Goal: Task Accomplishment & Management: Manage account settings

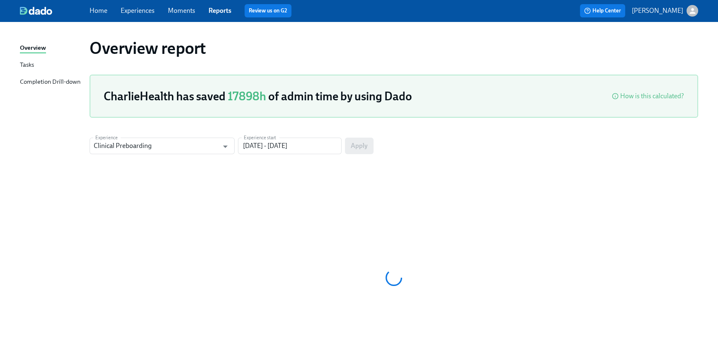
click at [105, 13] on link "Home" at bounding box center [99, 11] width 18 height 8
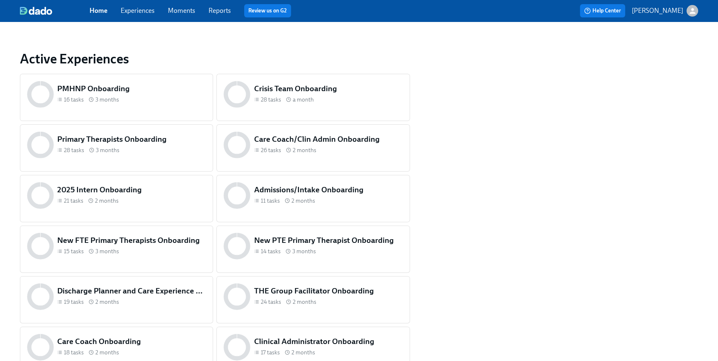
scroll to position [397, 0]
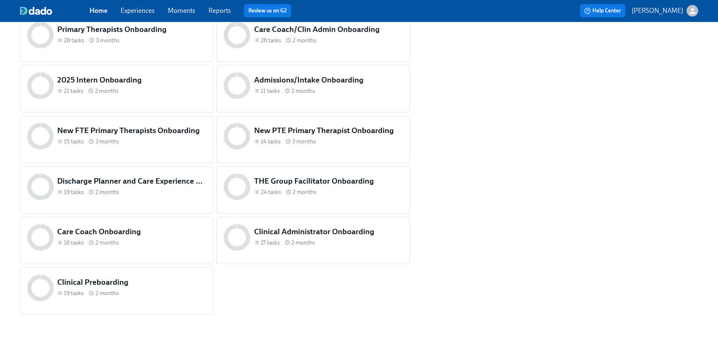
click at [162, 301] on div "Clinical Preboarding 19 tasks 2 months" at bounding box center [116, 288] width 182 height 30
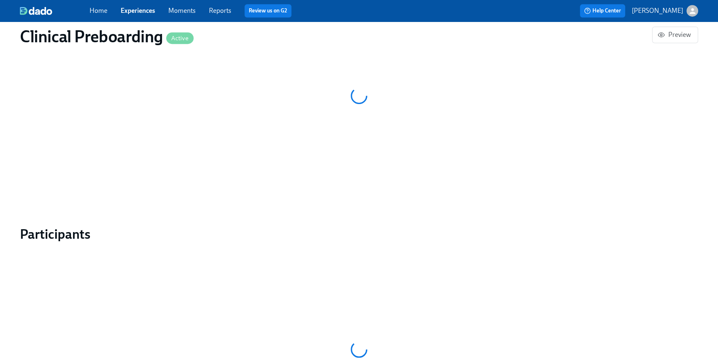
scroll to position [695, 0]
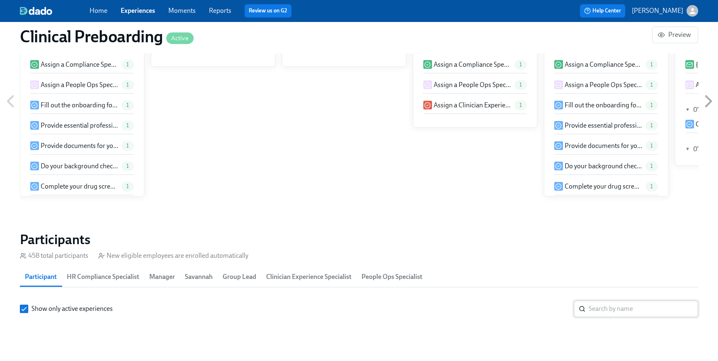
click at [628, 300] on input "search" at bounding box center [642, 308] width 109 height 17
click at [624, 300] on input "search" at bounding box center [642, 308] width 109 height 17
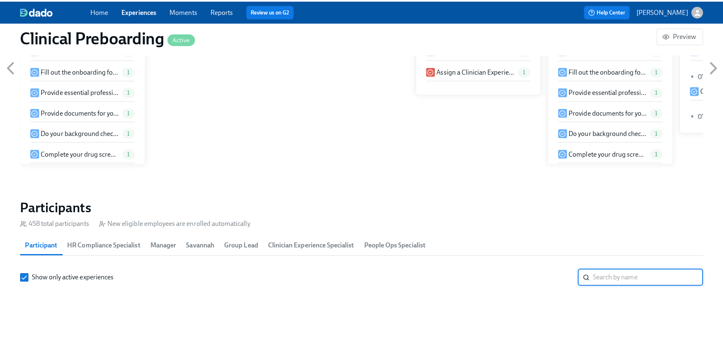
scroll to position [0, 9688]
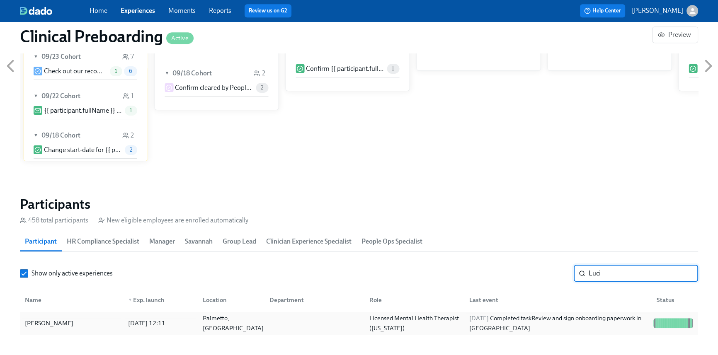
click at [545, 322] on div "2025/09/22 Completed task Review and sign onboarding paperwork in UKG" at bounding box center [558, 323] width 184 height 20
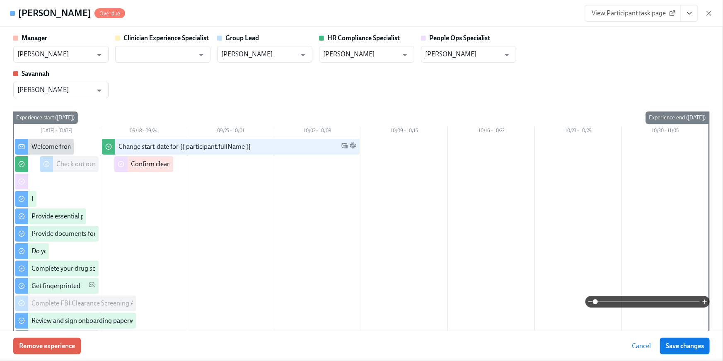
click at [694, 16] on button "View task page" at bounding box center [689, 13] width 17 height 17
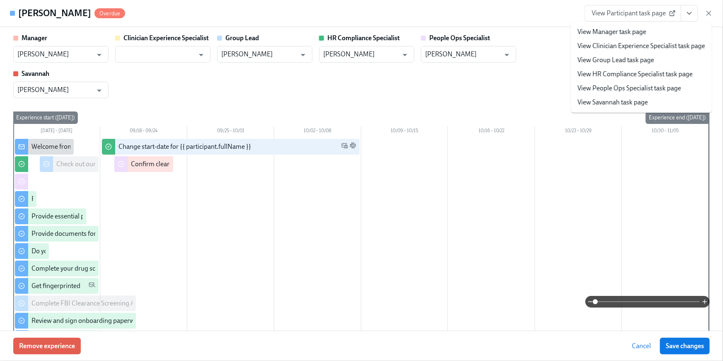
click at [664, 71] on link "View HR Compliance Specialist task page" at bounding box center [635, 74] width 115 height 9
click at [659, 74] on link "View HR Compliance Specialist task page" at bounding box center [635, 74] width 115 height 9
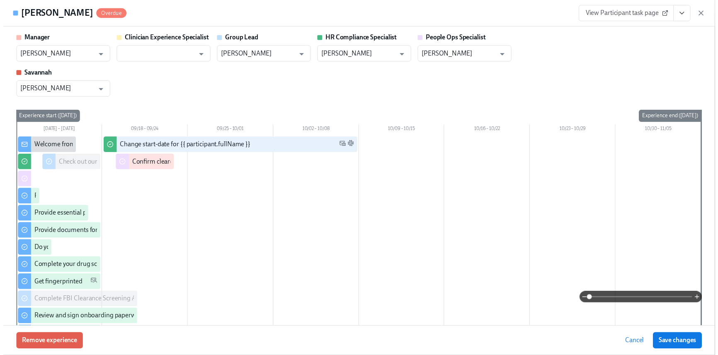
scroll to position [0, 10185]
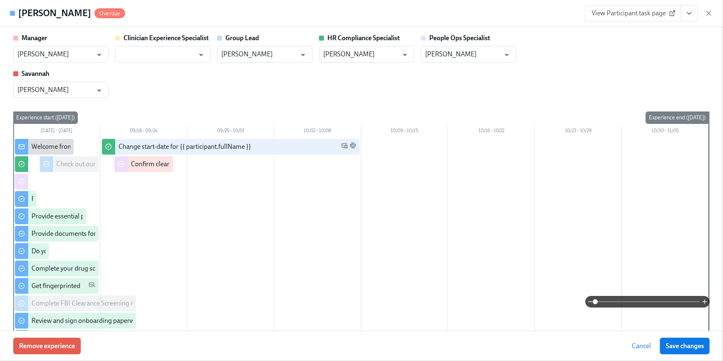
click at [691, 10] on icon "View task page" at bounding box center [689, 13] width 8 height 8
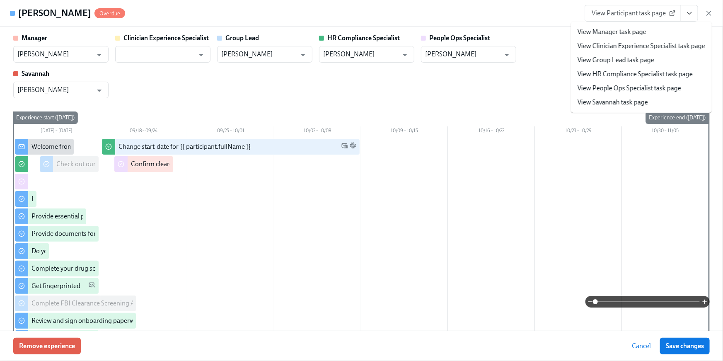
click at [652, 85] on link "View People Ops Specialist task page" at bounding box center [630, 88] width 104 height 9
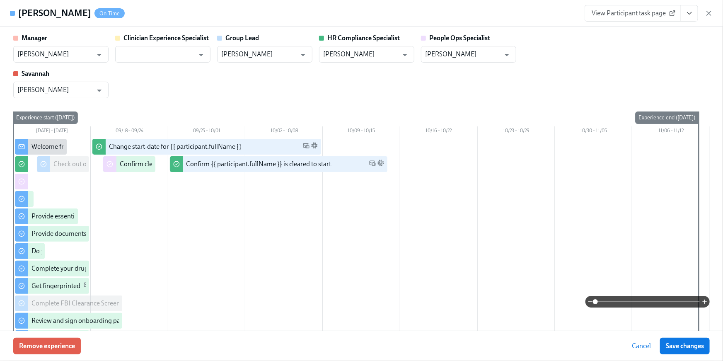
click at [689, 15] on icon "View task page" at bounding box center [689, 13] width 8 height 8
click at [688, 12] on icon "View task page" at bounding box center [689, 13] width 8 height 8
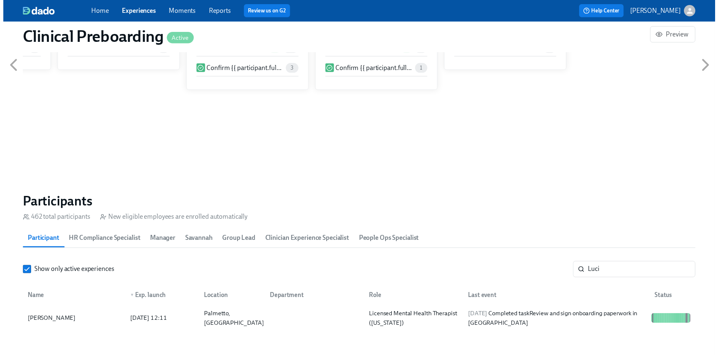
scroll to position [0, 10179]
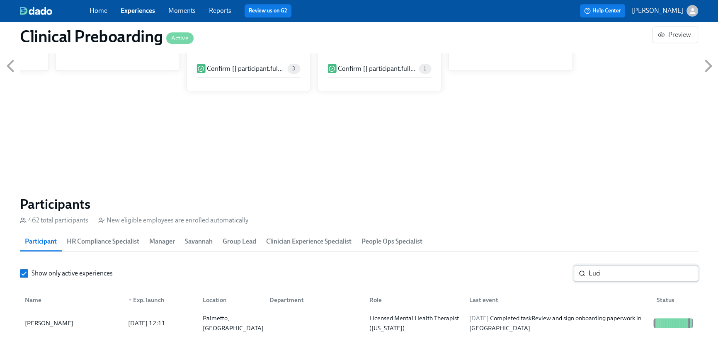
click at [650, 269] on input "Luci" at bounding box center [642, 273] width 109 height 17
click at [637, 272] on input "Luci" at bounding box center [642, 273] width 109 height 17
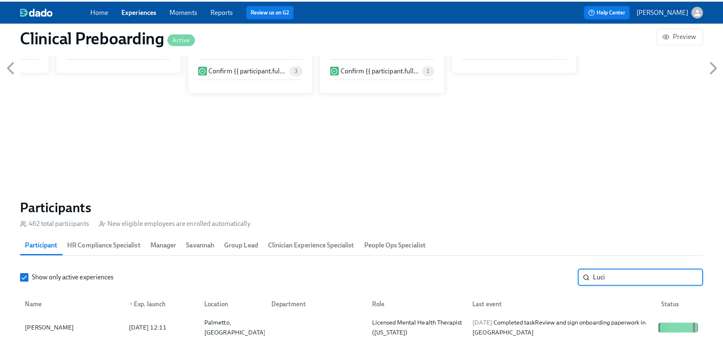
scroll to position [0, 10185]
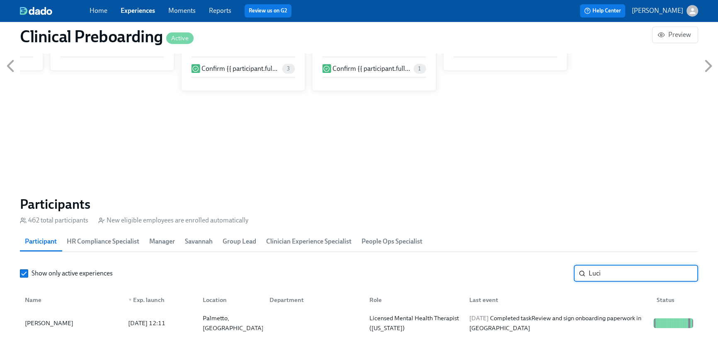
drag, startPoint x: 608, startPoint y: 274, endPoint x: 566, endPoint y: 269, distance: 42.1
click at [566, 269] on div "Show only active experiences Luci ​" at bounding box center [359, 273] width 678 height 17
click at [520, 331] on div "2025/09/20 Completed task Provide essential professional documentation" at bounding box center [558, 323] width 184 height 20
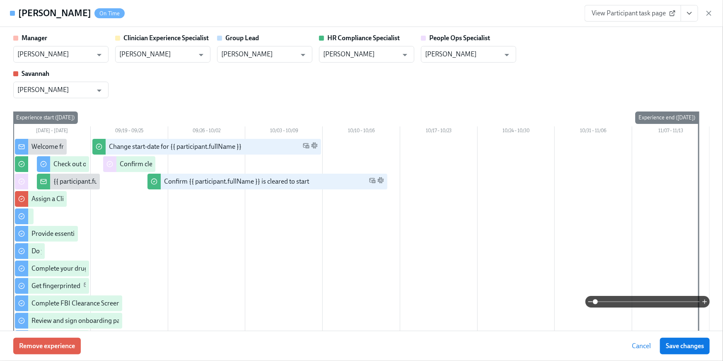
click at [685, 18] on button "View task page" at bounding box center [689, 13] width 17 height 17
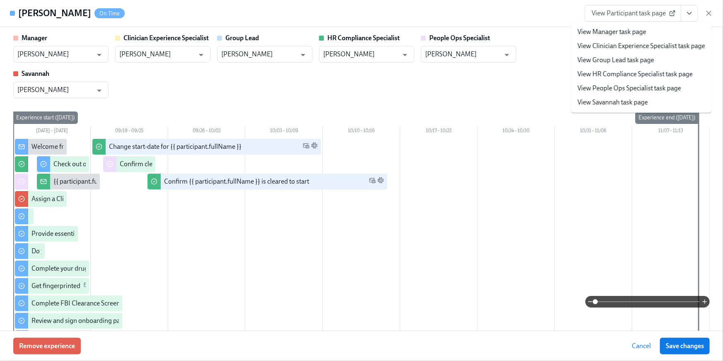
click at [665, 87] on link "View People Ops Specialist task page" at bounding box center [630, 88] width 104 height 9
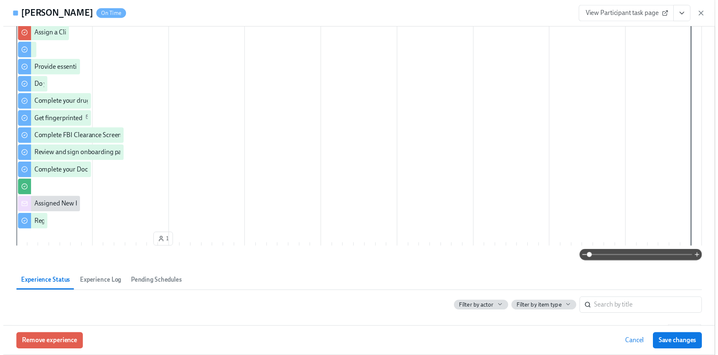
scroll to position [194, 0]
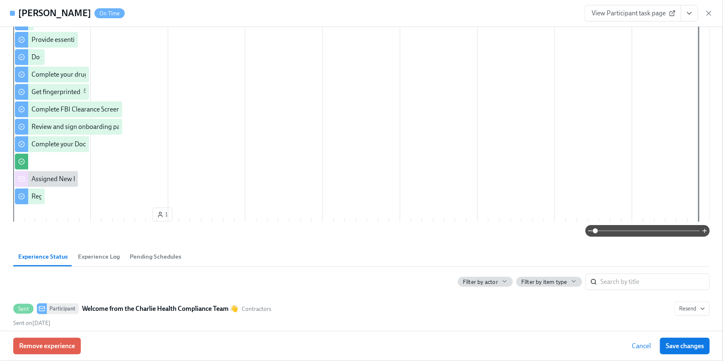
click at [687, 16] on icon "View task page" at bounding box center [689, 13] width 8 height 8
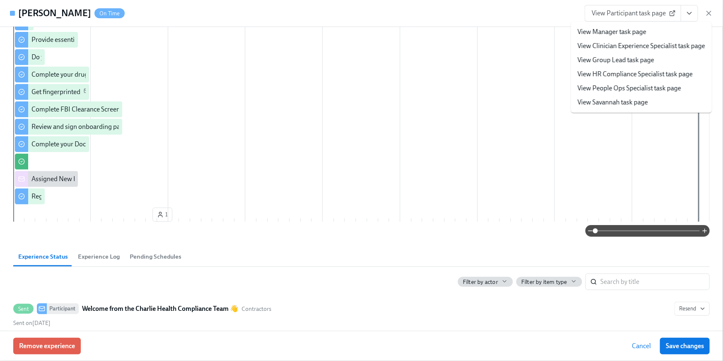
click at [669, 70] on link "View HR Compliance Specialist task page" at bounding box center [635, 74] width 115 height 9
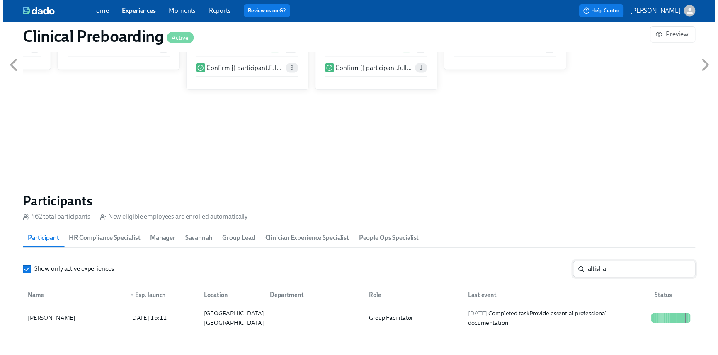
scroll to position [0, 10185]
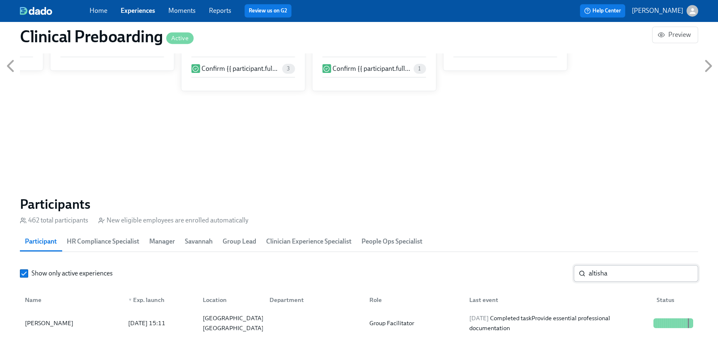
click at [618, 270] on input "altisha" at bounding box center [642, 273] width 109 height 17
click at [555, 271] on div "Show only active experiences altisha ​" at bounding box center [359, 273] width 678 height 17
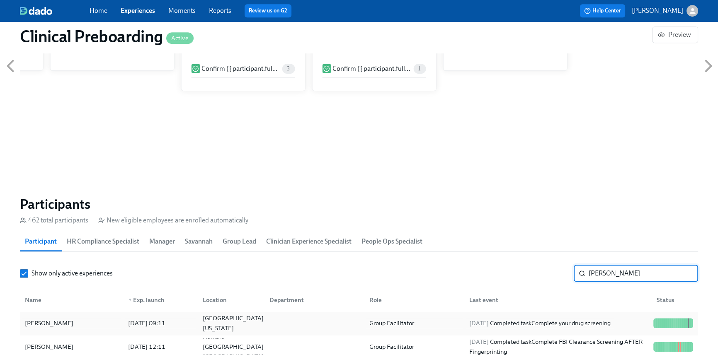
click at [567, 318] on div "2025/09/18 Completed task Complete your drug screening" at bounding box center [540, 323] width 148 height 10
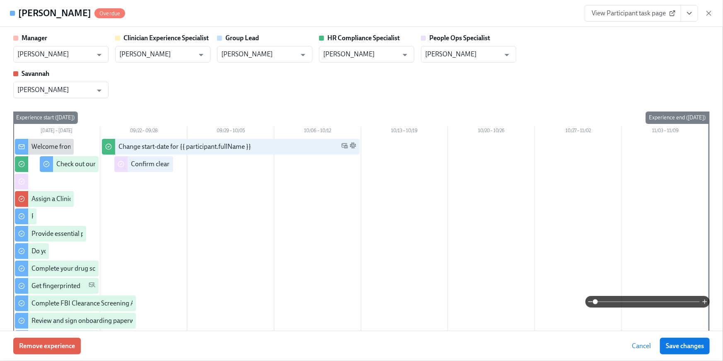
click at [683, 11] on button "View task page" at bounding box center [689, 13] width 17 height 17
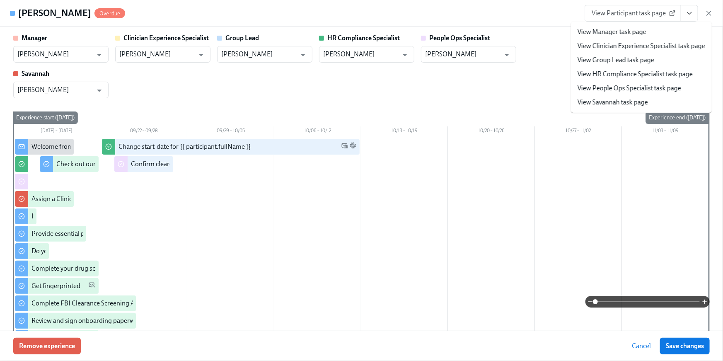
click at [644, 72] on link "View HR Compliance Specialist task page" at bounding box center [635, 74] width 115 height 9
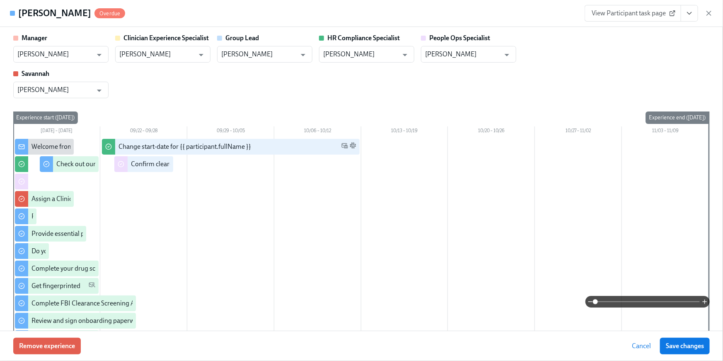
click at [692, 13] on icon "View task page" at bounding box center [689, 13] width 8 height 8
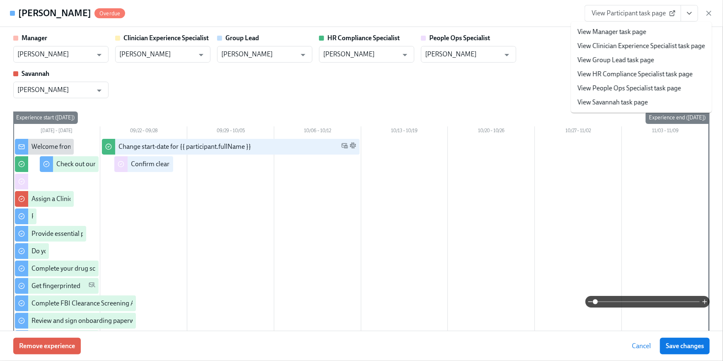
click at [664, 87] on link "View People Ops Specialist task page" at bounding box center [630, 88] width 104 height 9
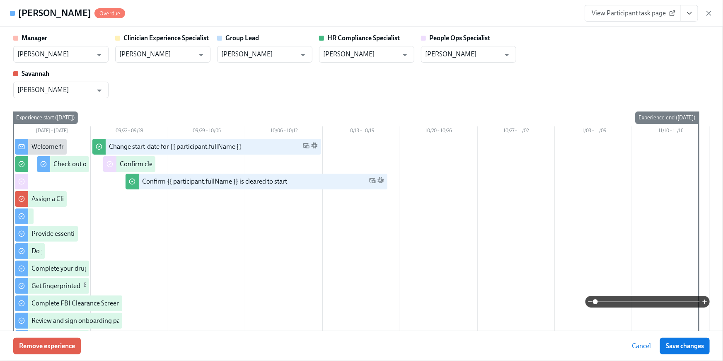
click at [614, 73] on div "Manager Gaby Schilling ​ Clinician Experience Specialist Keenan Nessl ​ Group L…" at bounding box center [361, 66] width 697 height 65
click at [614, 74] on div "Manager Gaby Schilling ​ Clinician Experience Specialist Keenan Nessl ​ Group L…" at bounding box center [361, 66] width 697 height 65
click at [604, 74] on div "Manager Gaby Schilling ​ Clinician Experience Specialist Keenan Nessl ​ Group L…" at bounding box center [361, 66] width 697 height 65
click at [628, 76] on div "Manager Gaby Schilling ​ Clinician Experience Specialist Keenan Nessl ​ Group L…" at bounding box center [361, 66] width 697 height 65
click at [688, 18] on button "View task page" at bounding box center [689, 13] width 17 height 17
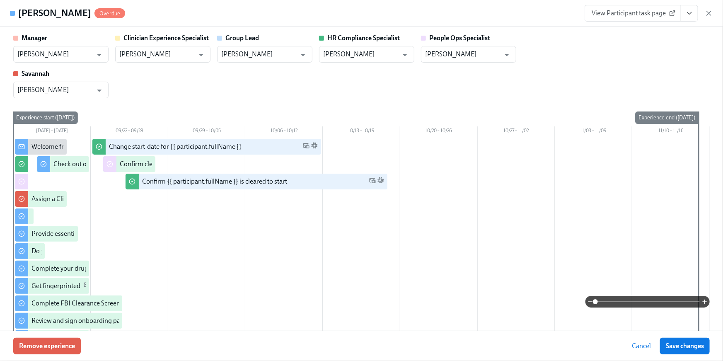
click at [691, 14] on icon "View task page" at bounding box center [689, 13] width 8 height 8
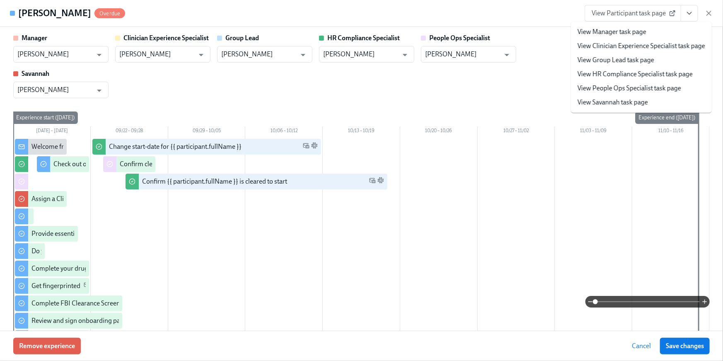
click at [627, 73] on link "View HR Compliance Specialist task page" at bounding box center [635, 74] width 115 height 9
click at [620, 74] on link "View HR Compliance Specialist task page" at bounding box center [635, 74] width 115 height 9
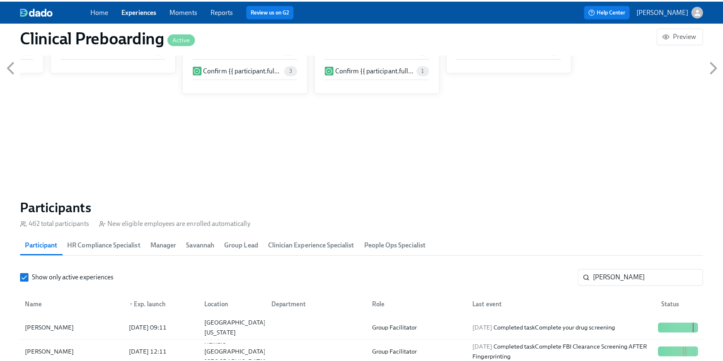
scroll to position [0, 10179]
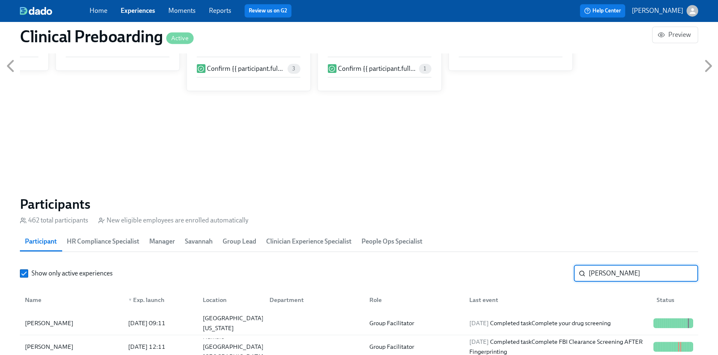
click at [608, 277] on input "Shana" at bounding box center [642, 273] width 109 height 17
drag, startPoint x: 595, startPoint y: 271, endPoint x: 567, endPoint y: 260, distance: 30.3
click at [568, 261] on section "Participants 462 total participants New eligible employees are enrolled automat…" at bounding box center [359, 279] width 678 height 166
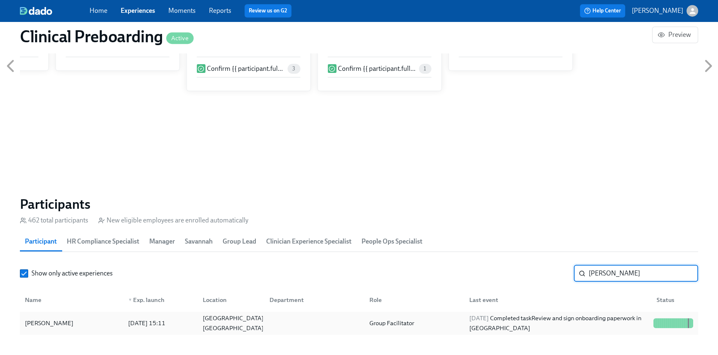
type input "[PERSON_NAME]"
click at [483, 329] on div "2025/09/19 Completed task Review and sign onboarding paperwork in UKG" at bounding box center [558, 323] width 184 height 20
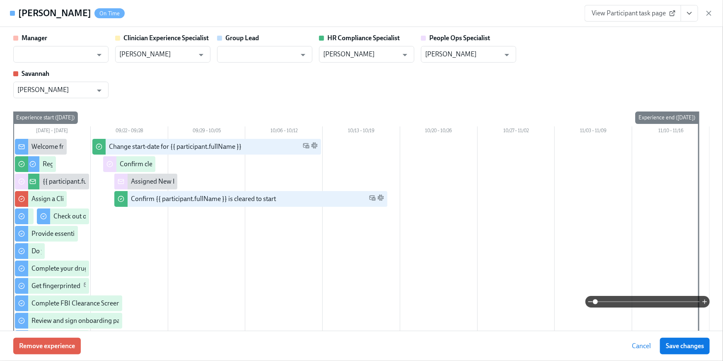
click at [688, 17] on button "View task page" at bounding box center [689, 13] width 17 height 17
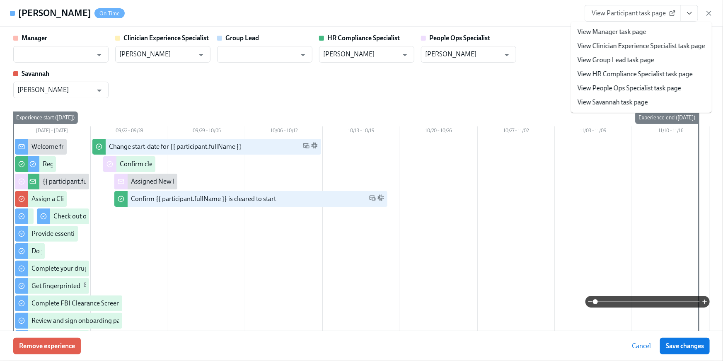
click at [639, 74] on link "View HR Compliance Specialist task page" at bounding box center [635, 74] width 115 height 9
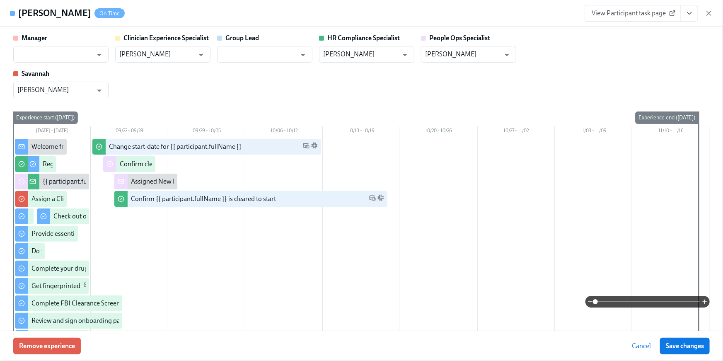
scroll to position [0, 10185]
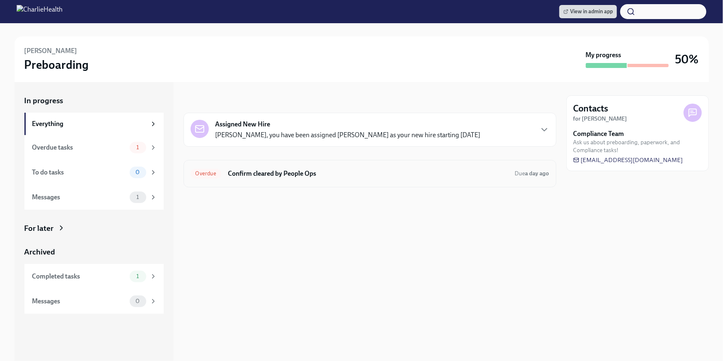
click at [319, 176] on h6 "Confirm cleared by People Ops" at bounding box center [368, 173] width 281 height 9
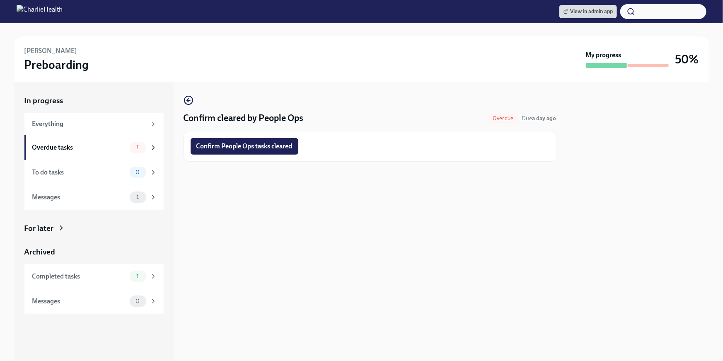
drag, startPoint x: 240, startPoint y: 145, endPoint x: 267, endPoint y: 147, distance: 27.4
click at [240, 145] on span "Confirm People Ops tasks cleared" at bounding box center [244, 146] width 96 height 8
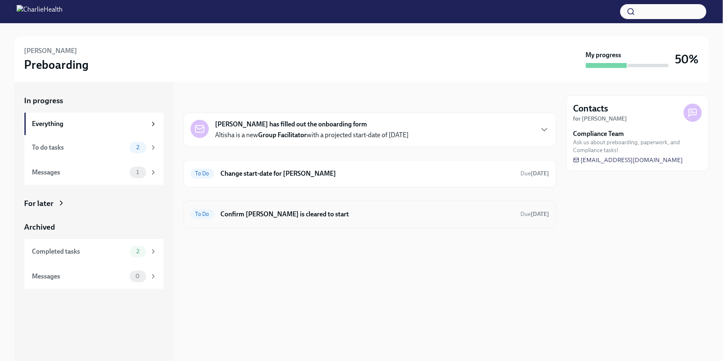
click at [312, 217] on h6 "Confirm Altisha Byrd-Glaster is cleared to start" at bounding box center [367, 214] width 293 height 9
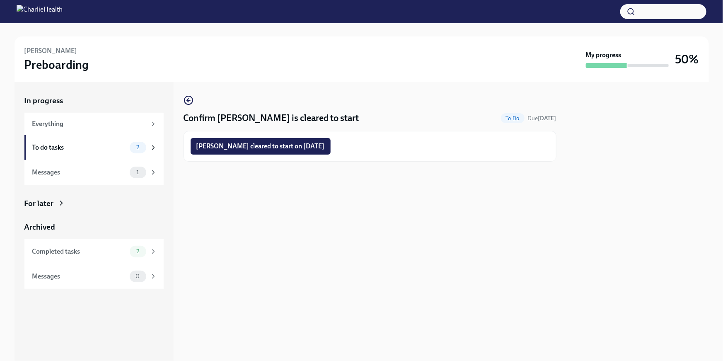
drag, startPoint x: 298, startPoint y: 148, endPoint x: 337, endPoint y: 152, distance: 39.5
click at [298, 148] on span "Altisha Byrd-Glaster cleared to start on 09/29/2025" at bounding box center [260, 146] width 128 height 8
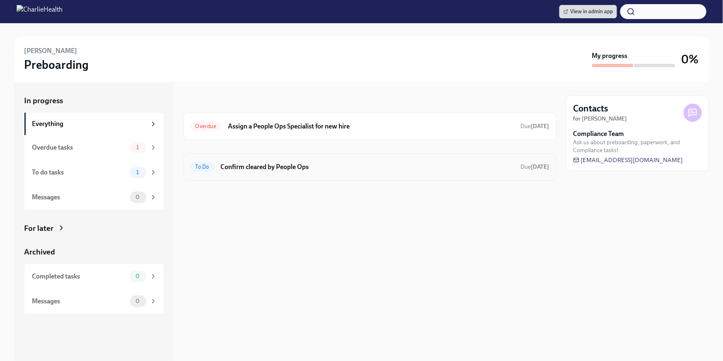
click at [284, 171] on h6 "Confirm cleared by People Ops" at bounding box center [367, 166] width 293 height 9
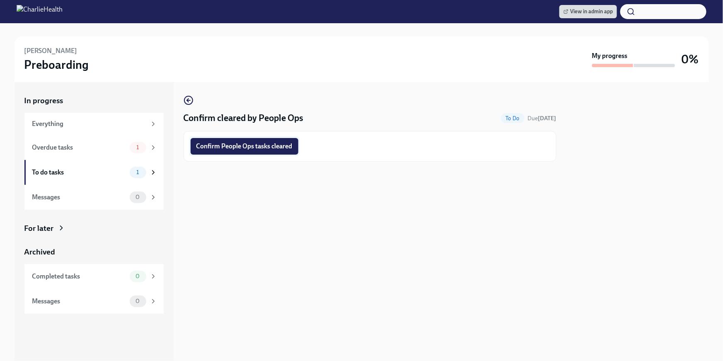
click at [281, 147] on span "Confirm People Ops tasks cleared" at bounding box center [244, 146] width 96 height 8
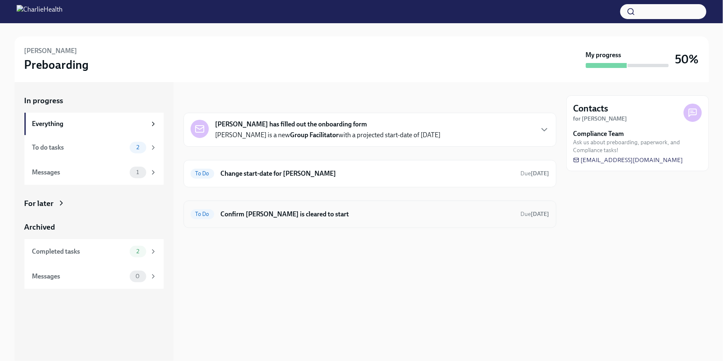
click at [317, 220] on div "To Do Confirm Shana Brumfield Lewis is cleared to start Due Oct 19th" at bounding box center [370, 214] width 373 height 27
click at [354, 218] on h6 "Confirm [PERSON_NAME] is cleared to start" at bounding box center [367, 214] width 293 height 9
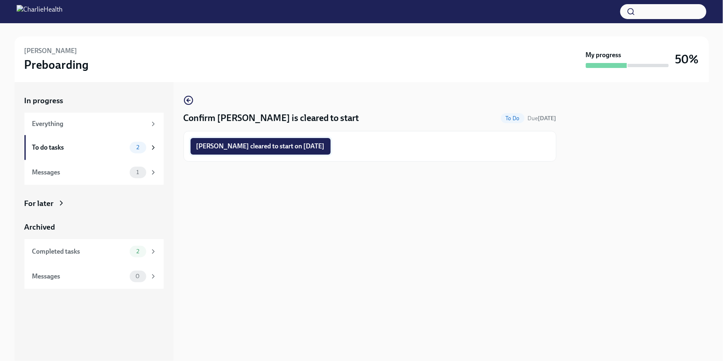
click at [315, 145] on span "Shana Brumfield Lewis cleared to start on 09/29/2025" at bounding box center [260, 146] width 128 height 8
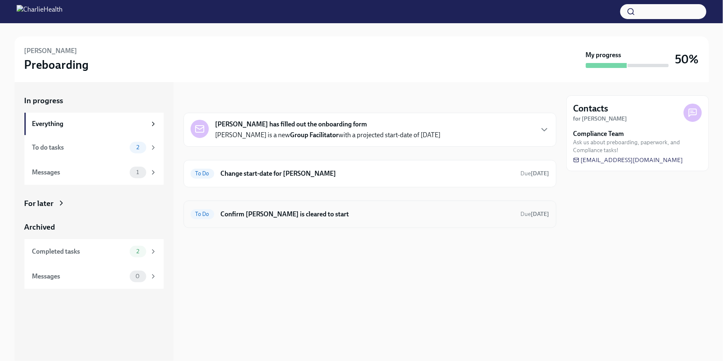
click at [356, 224] on div "To Do Confirm [PERSON_NAME] is cleared to start Due [DATE]" at bounding box center [370, 214] width 373 height 27
click at [351, 218] on h6 "Confirm [PERSON_NAME] is cleared to start" at bounding box center [367, 214] width 293 height 9
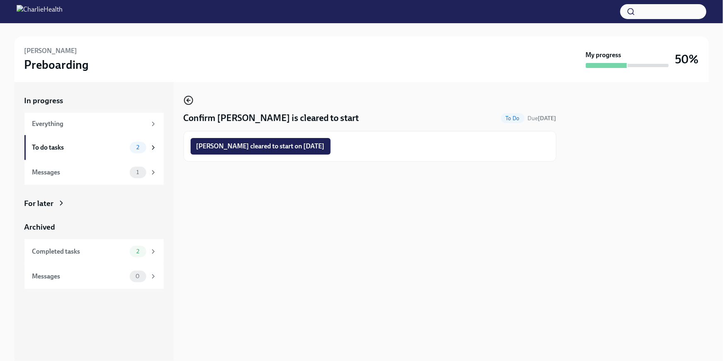
click at [187, 99] on icon "button" at bounding box center [189, 100] width 10 height 10
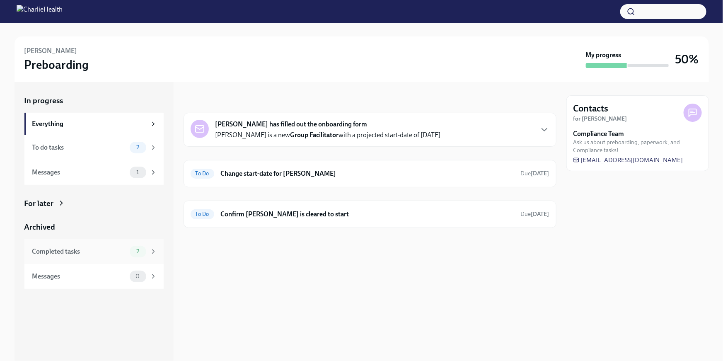
click at [75, 242] on div "Completed tasks 2" at bounding box center [93, 251] width 139 height 25
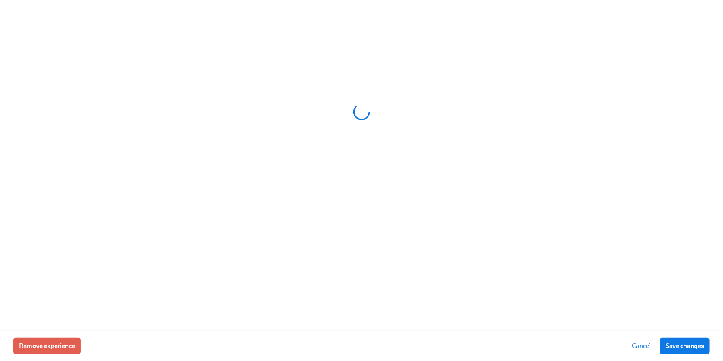
scroll to position [0, 10185]
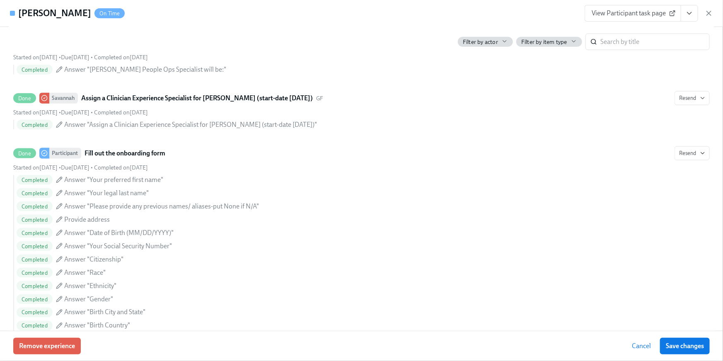
scroll to position [519, 0]
click at [687, 17] on icon "View task page" at bounding box center [689, 13] width 8 height 8
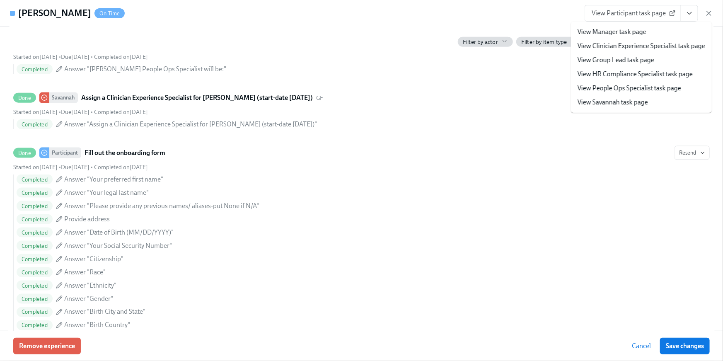
click at [659, 72] on link "View HR Compliance Specialist task page" at bounding box center [635, 74] width 115 height 9
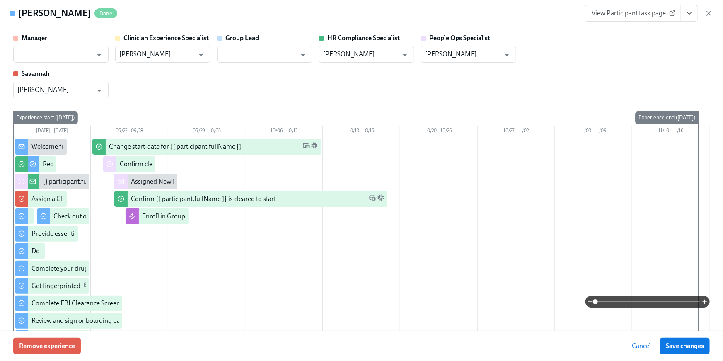
scroll to position [866, 0]
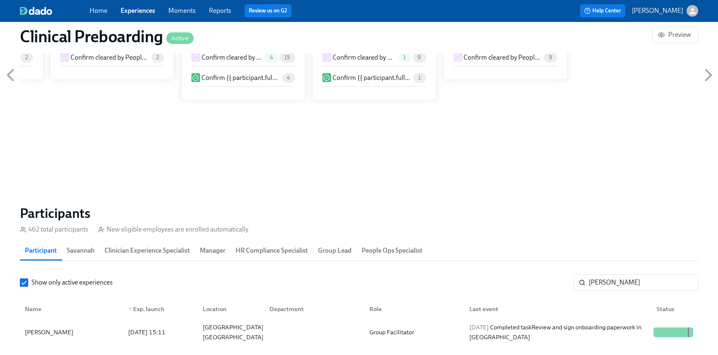
scroll to position [0, 10179]
click at [104, 7] on link "Home" at bounding box center [99, 11] width 18 height 8
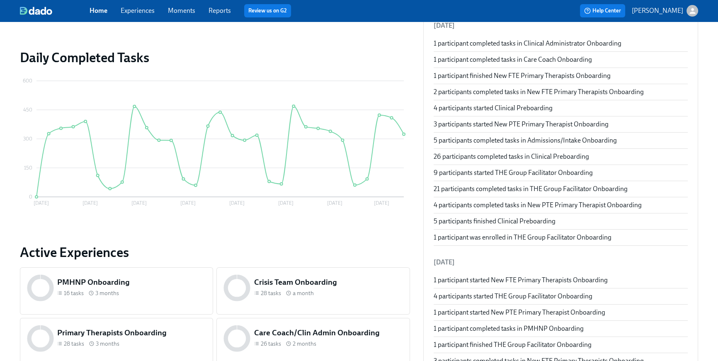
scroll to position [439, 0]
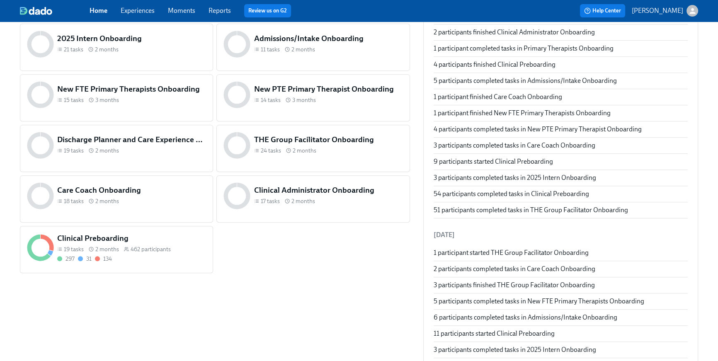
click at [323, 155] on div "THE Group Facilitator Onboarding 24 tasks 2 months" at bounding box center [328, 145] width 152 height 25
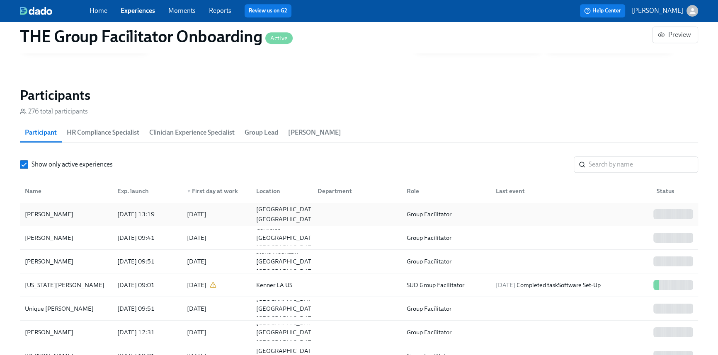
scroll to position [1, 0]
click at [622, 165] on input "search" at bounding box center [642, 164] width 109 height 17
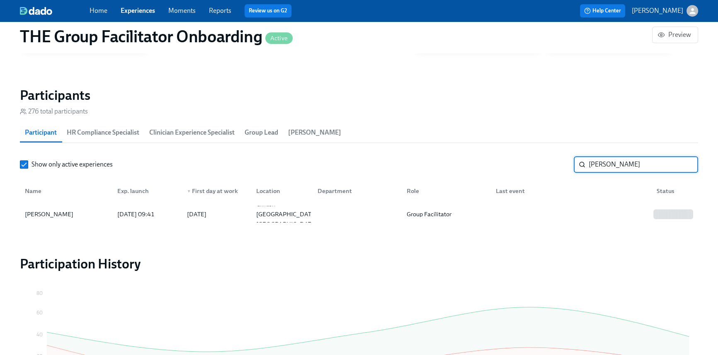
drag, startPoint x: 621, startPoint y: 168, endPoint x: 573, endPoint y: 164, distance: 48.3
click at [573, 164] on div "Show only active experiences [PERSON_NAME] ​" at bounding box center [359, 164] width 678 height 17
drag, startPoint x: 621, startPoint y: 167, endPoint x: 587, endPoint y: 165, distance: 34.5
click at [587, 165] on div "niet ​" at bounding box center [636, 164] width 124 height 17
drag, startPoint x: 601, startPoint y: 165, endPoint x: 593, endPoint y: 163, distance: 8.0
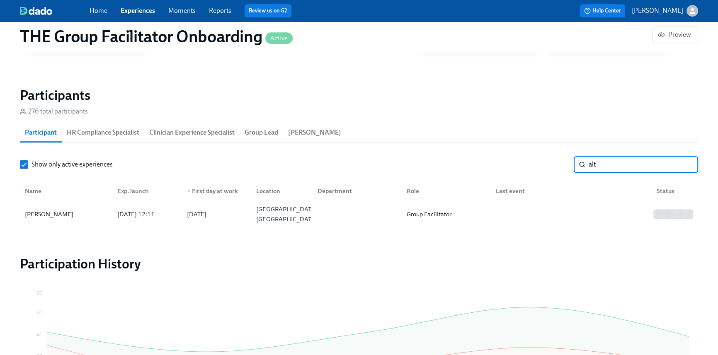
click at [593, 163] on input "alt" at bounding box center [642, 164] width 109 height 17
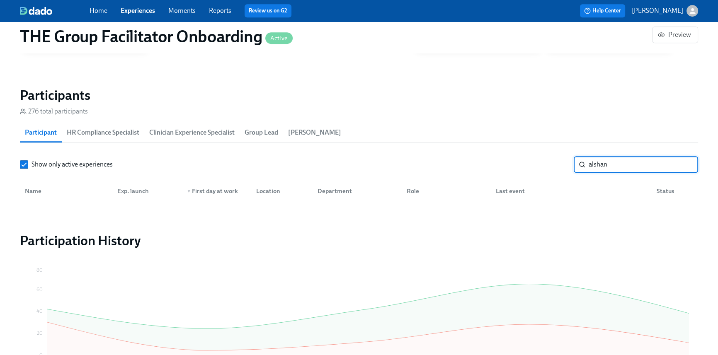
drag, startPoint x: 595, startPoint y: 164, endPoint x: 580, endPoint y: 162, distance: 15.0
click at [580, 162] on div "alshan ​" at bounding box center [636, 164] width 124 height 17
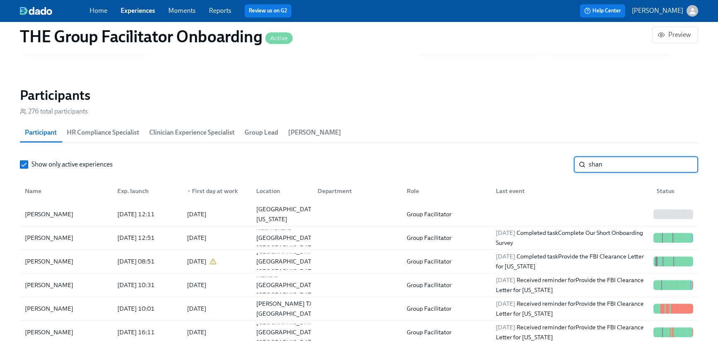
type input "shan"
click at [102, 12] on link "Home" at bounding box center [99, 11] width 18 height 8
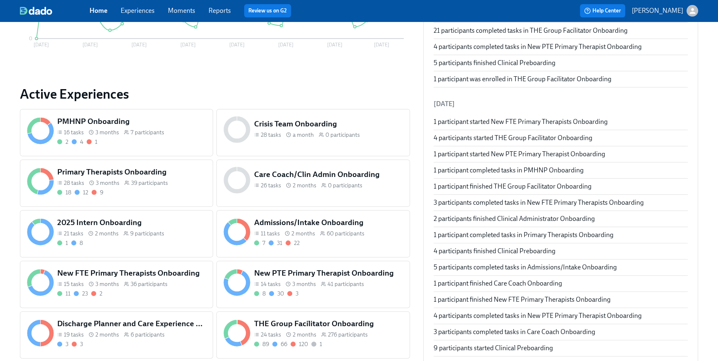
scroll to position [260, 0]
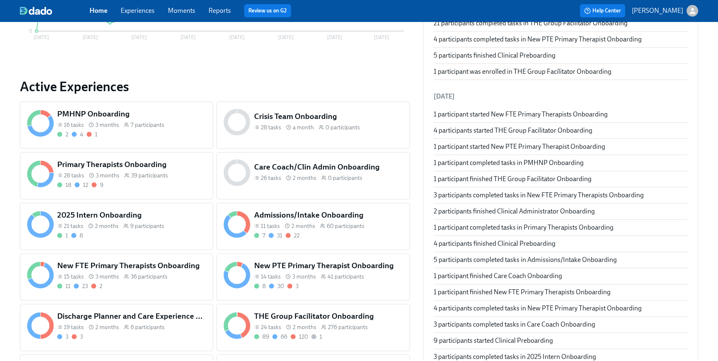
click at [355, 284] on div "8 30 3" at bounding box center [328, 286] width 149 height 8
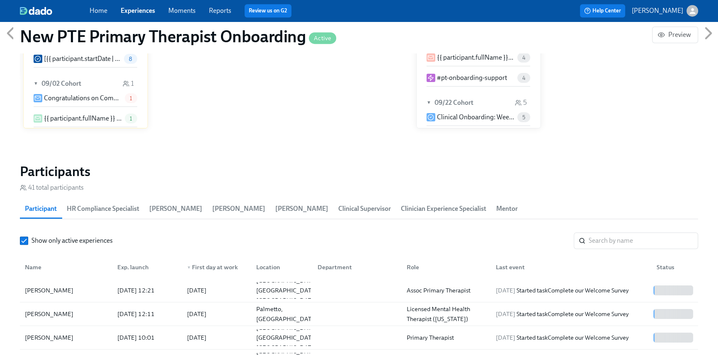
scroll to position [718, 0]
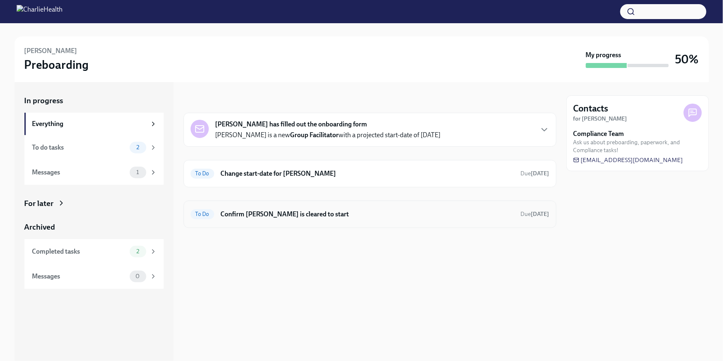
click at [365, 214] on h6 "Confirm [PERSON_NAME] is cleared to start" at bounding box center [367, 214] width 293 height 9
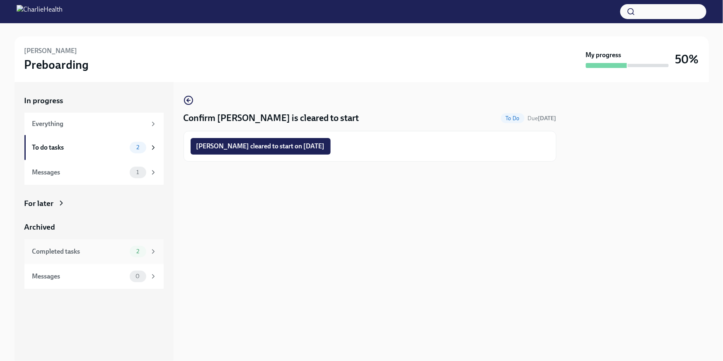
click at [87, 249] on div "Completed tasks" at bounding box center [79, 251] width 94 height 9
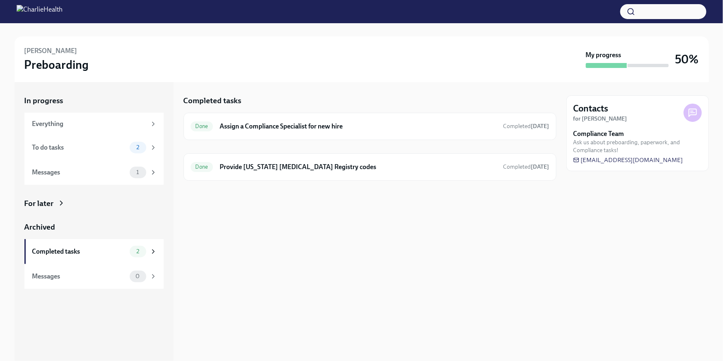
click at [56, 209] on div "In progress Everything To do tasks 2 Messages 1 For later Archived Completed ta…" at bounding box center [93, 192] width 139 height 194
click at [56, 201] on div "For later" at bounding box center [93, 203] width 139 height 11
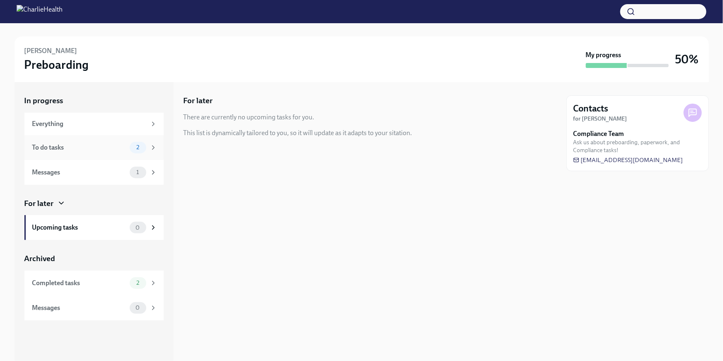
click at [73, 153] on div "To do tasks 2" at bounding box center [94, 148] width 125 height 12
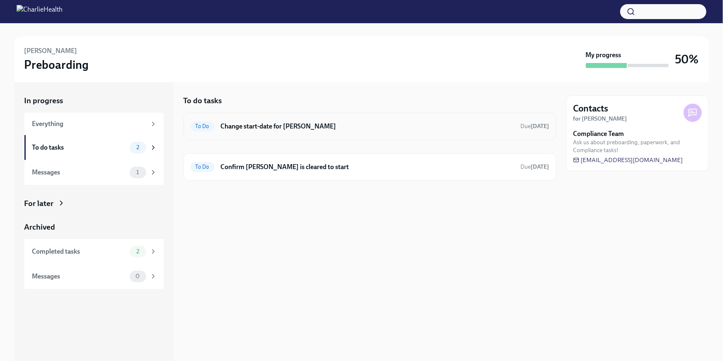
click at [322, 130] on h6 "Change start-date for [PERSON_NAME]" at bounding box center [367, 126] width 293 height 9
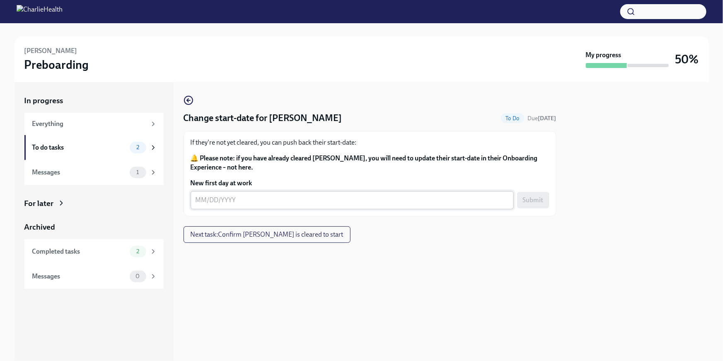
click at [237, 197] on textarea "New first day at work" at bounding box center [352, 200] width 313 height 10
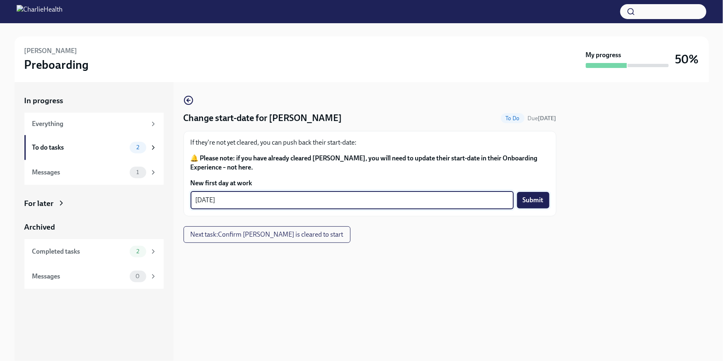
type textarea "09/29/2025"
click at [543, 196] on button "Submit" at bounding box center [533, 200] width 32 height 17
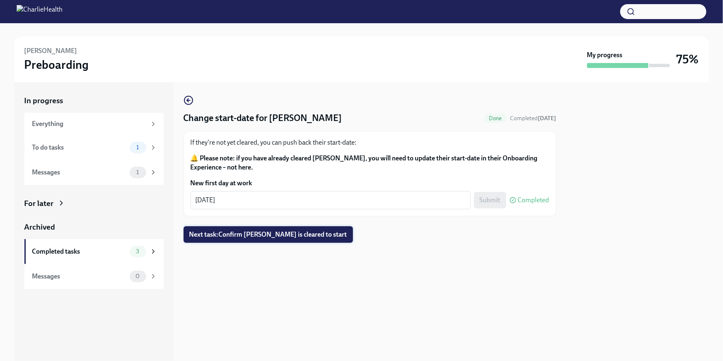
click at [341, 234] on span "Next task : Confirm Lachanda Williams is cleared to start" at bounding box center [268, 234] width 158 height 8
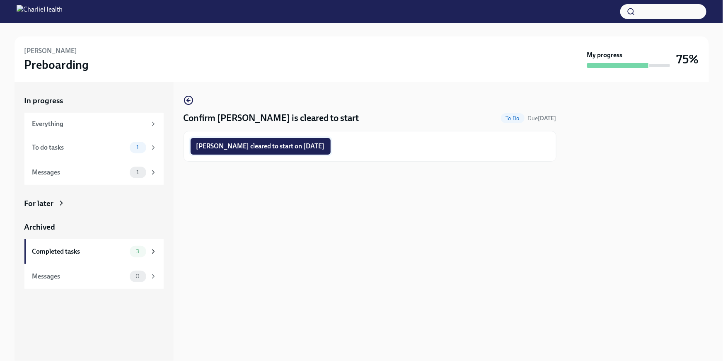
click at [281, 149] on span "Lachanda Williams cleared to start on 09/29/2025" at bounding box center [260, 146] width 128 height 8
